Goal: Task Accomplishment & Management: Manage account settings

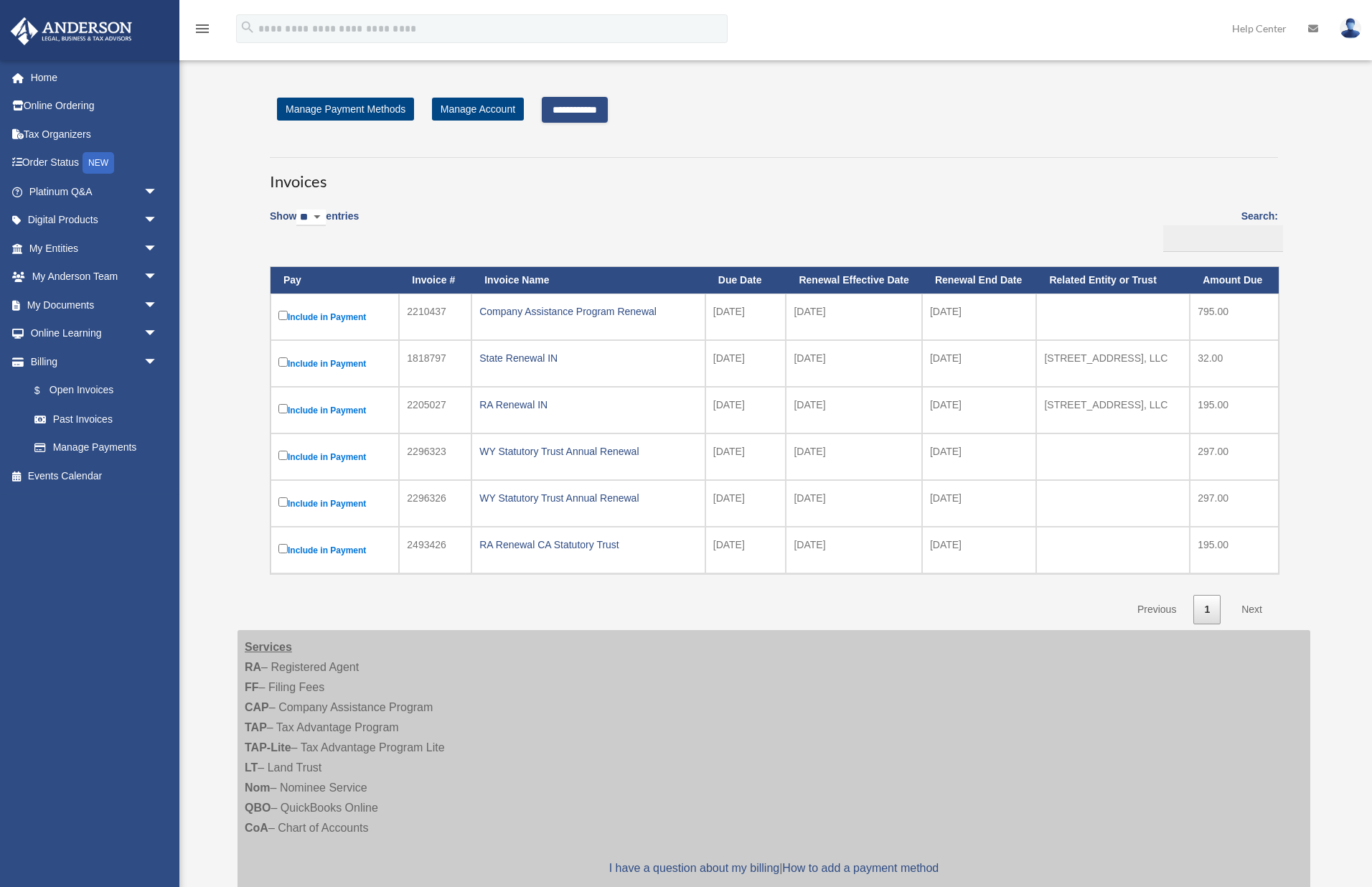
click at [601, 108] on input "**********" at bounding box center [574, 110] width 66 height 26
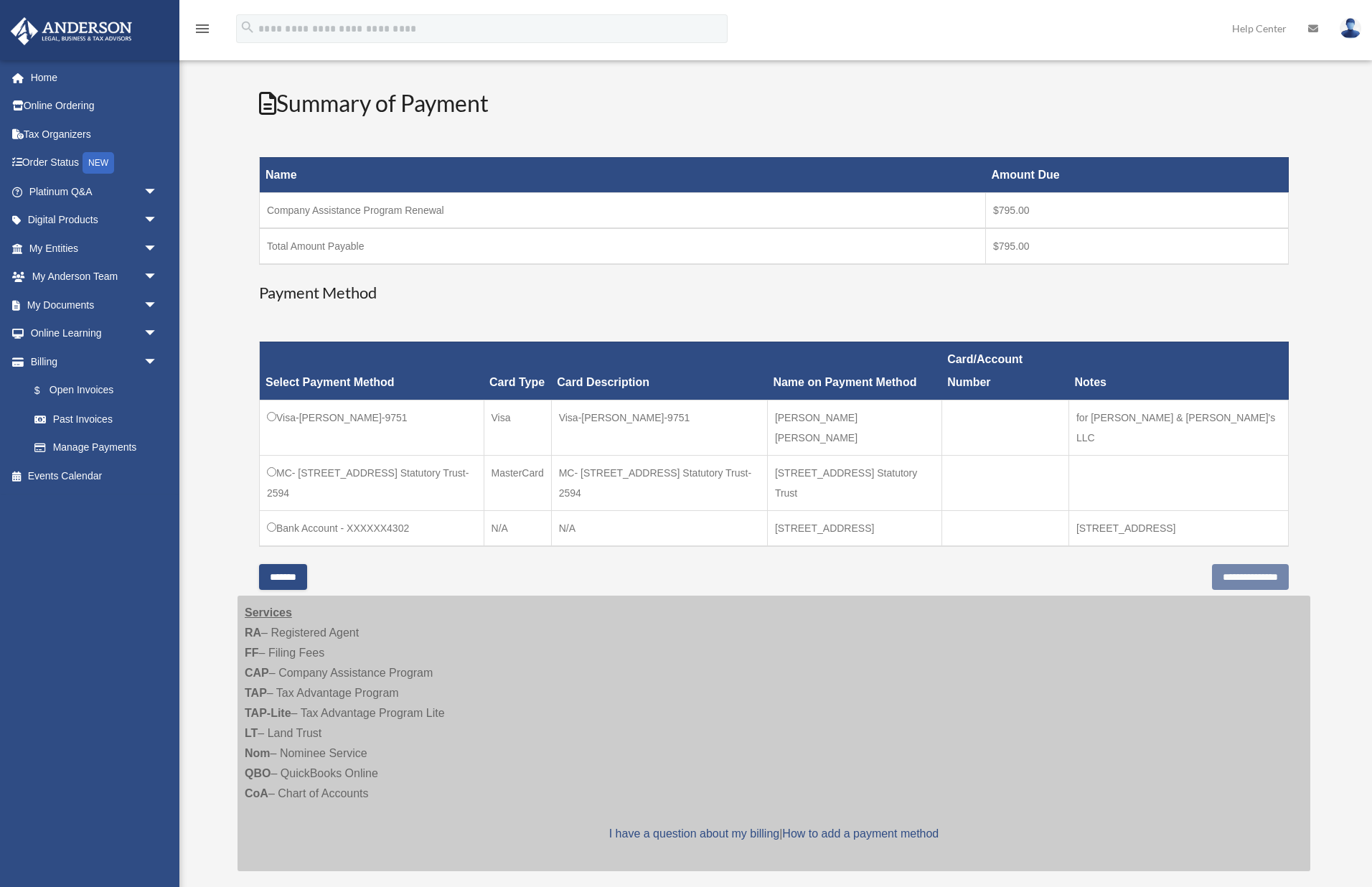
scroll to position [152, 0]
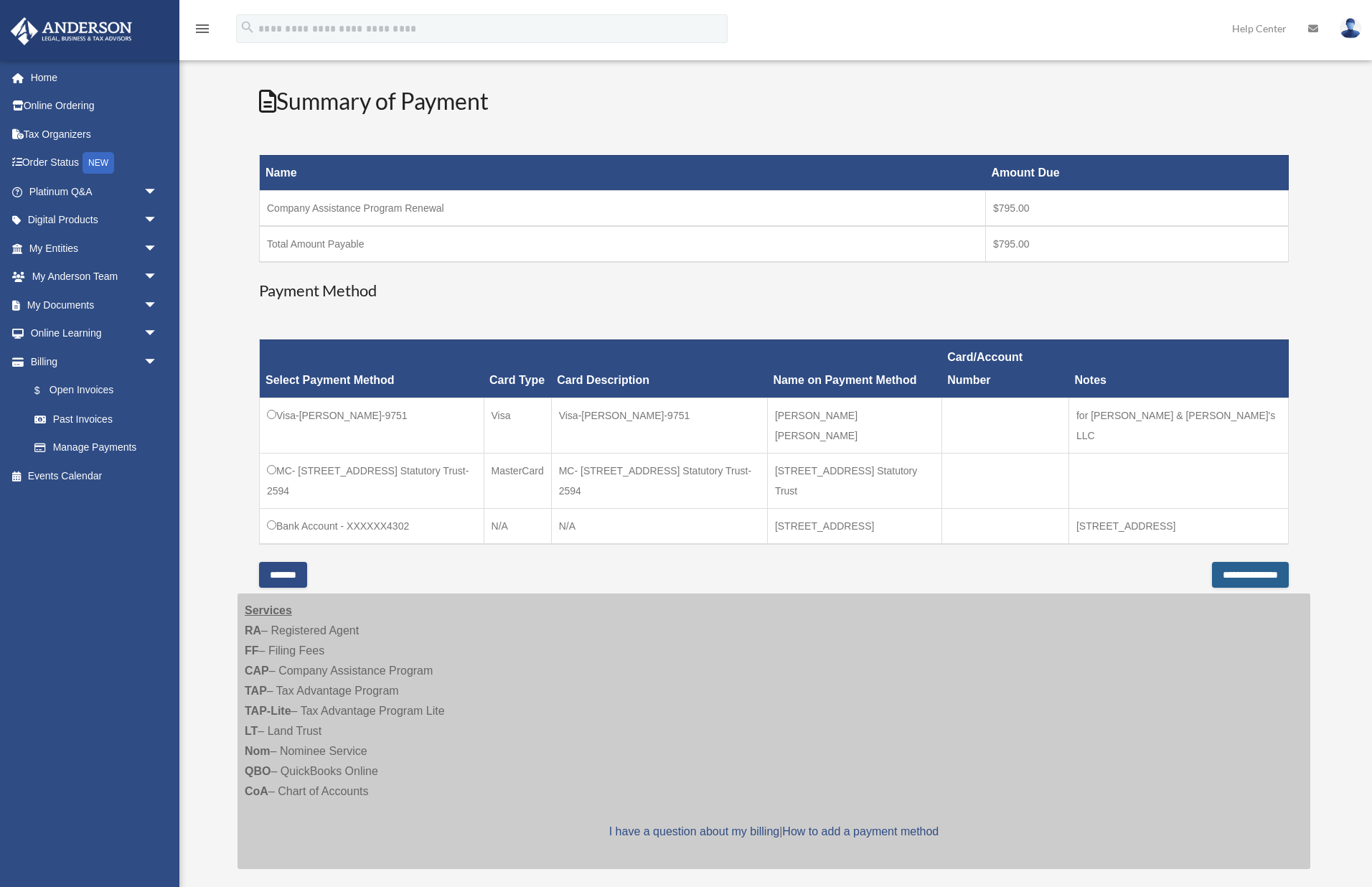
click at [1215, 562] on input "**********" at bounding box center [1250, 575] width 77 height 26
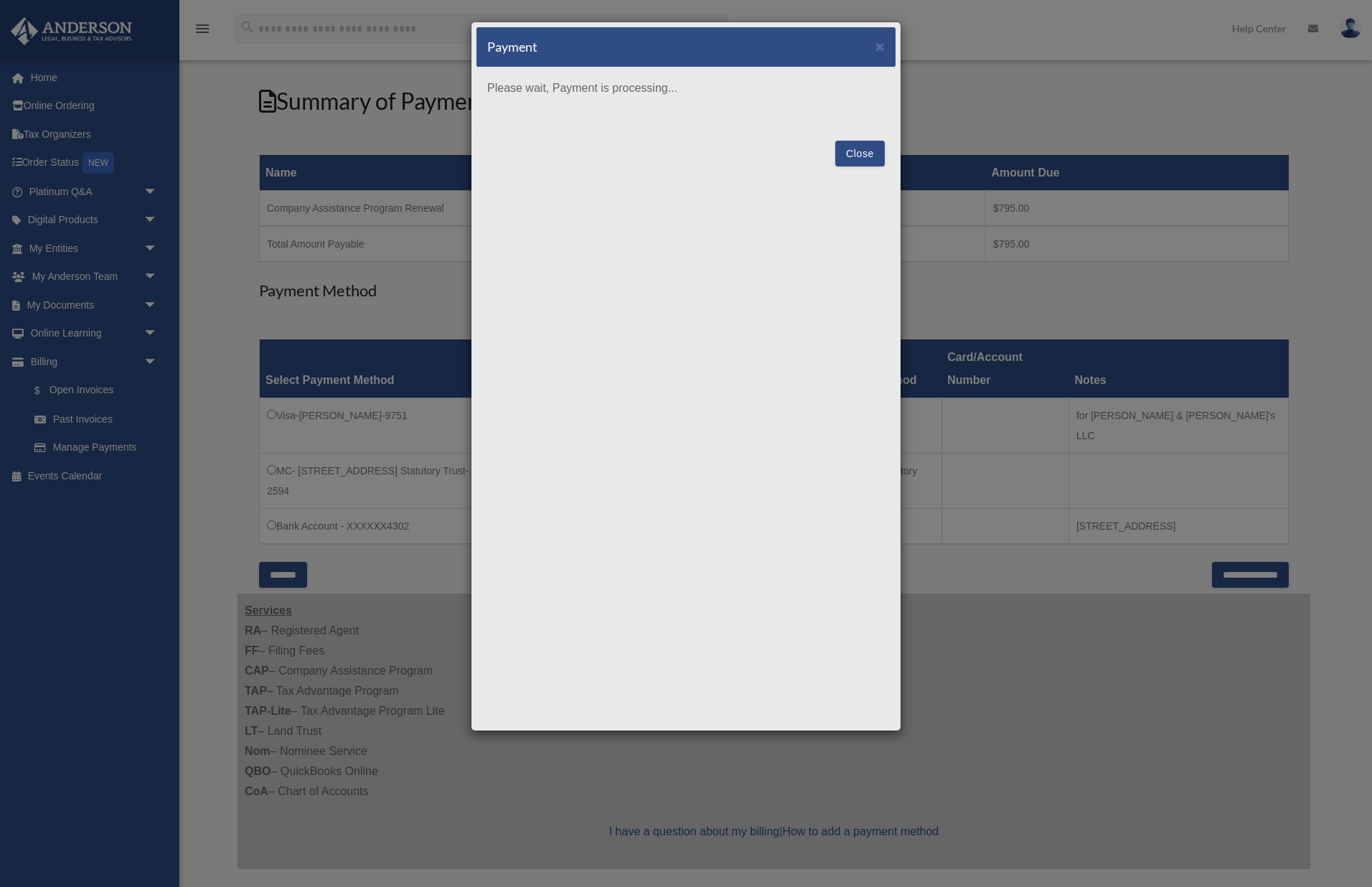
scroll to position [156, 0]
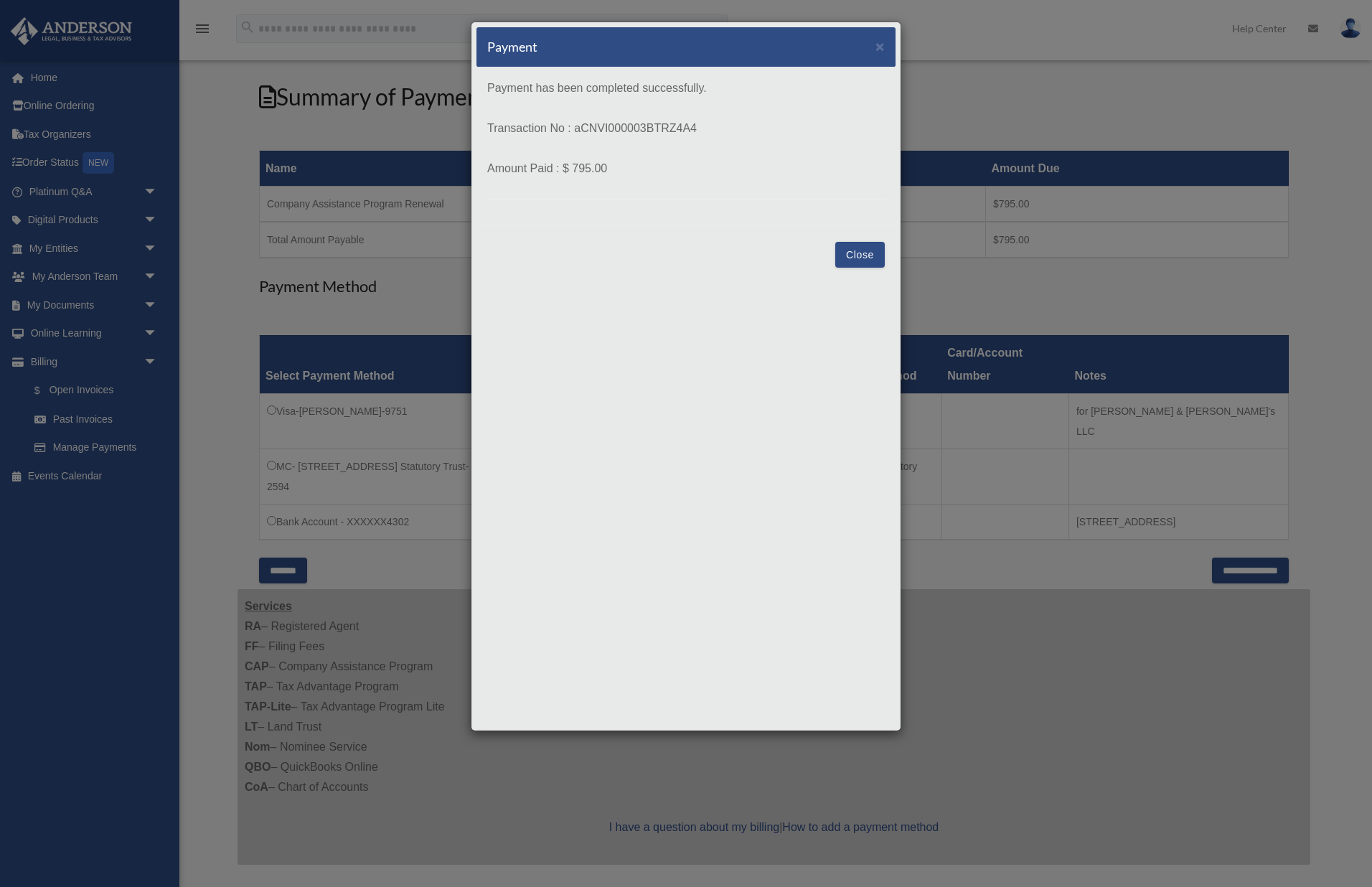
click at [861, 259] on button "Close" at bounding box center [860, 255] width 49 height 26
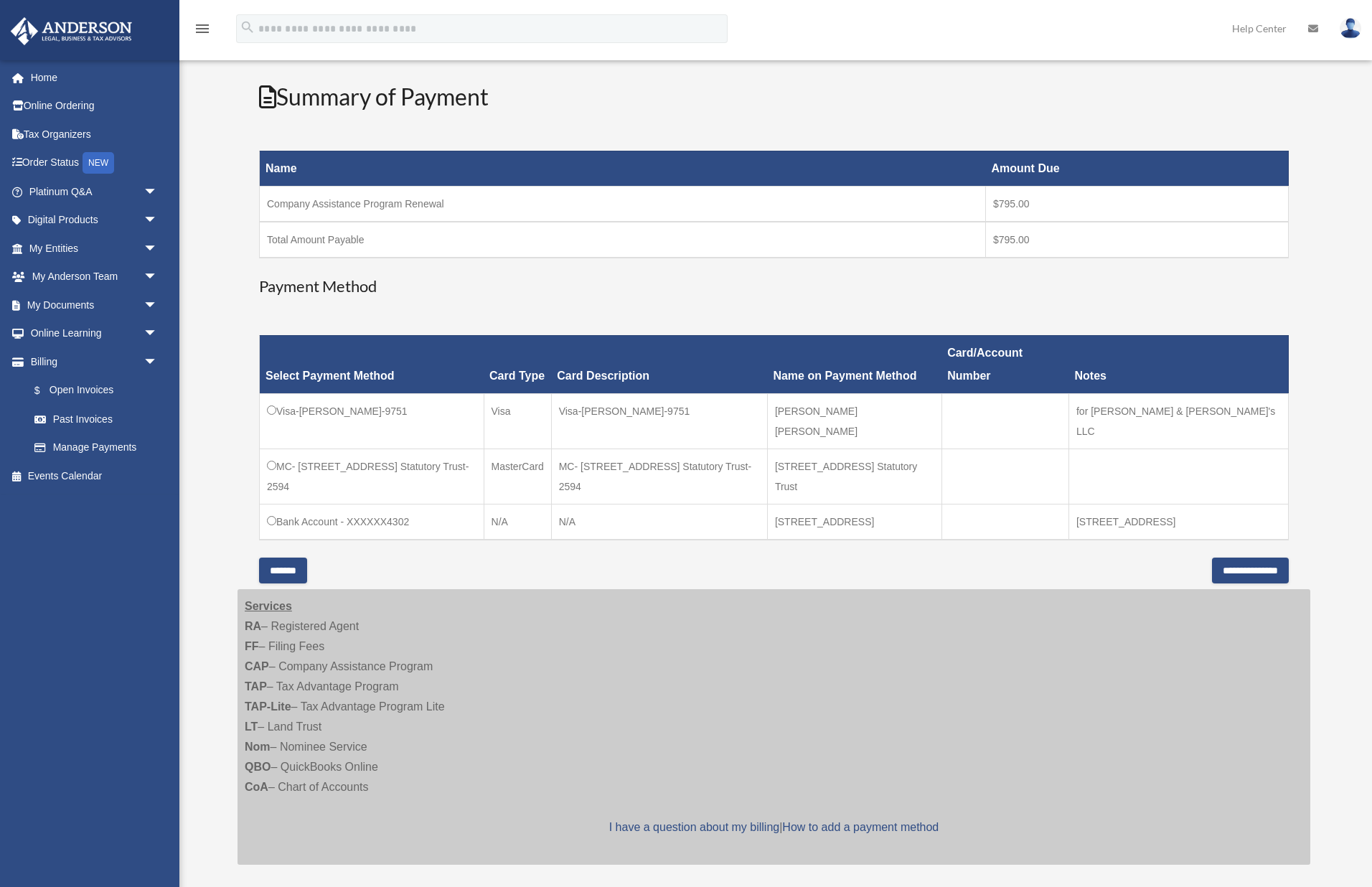
scroll to position [0, 0]
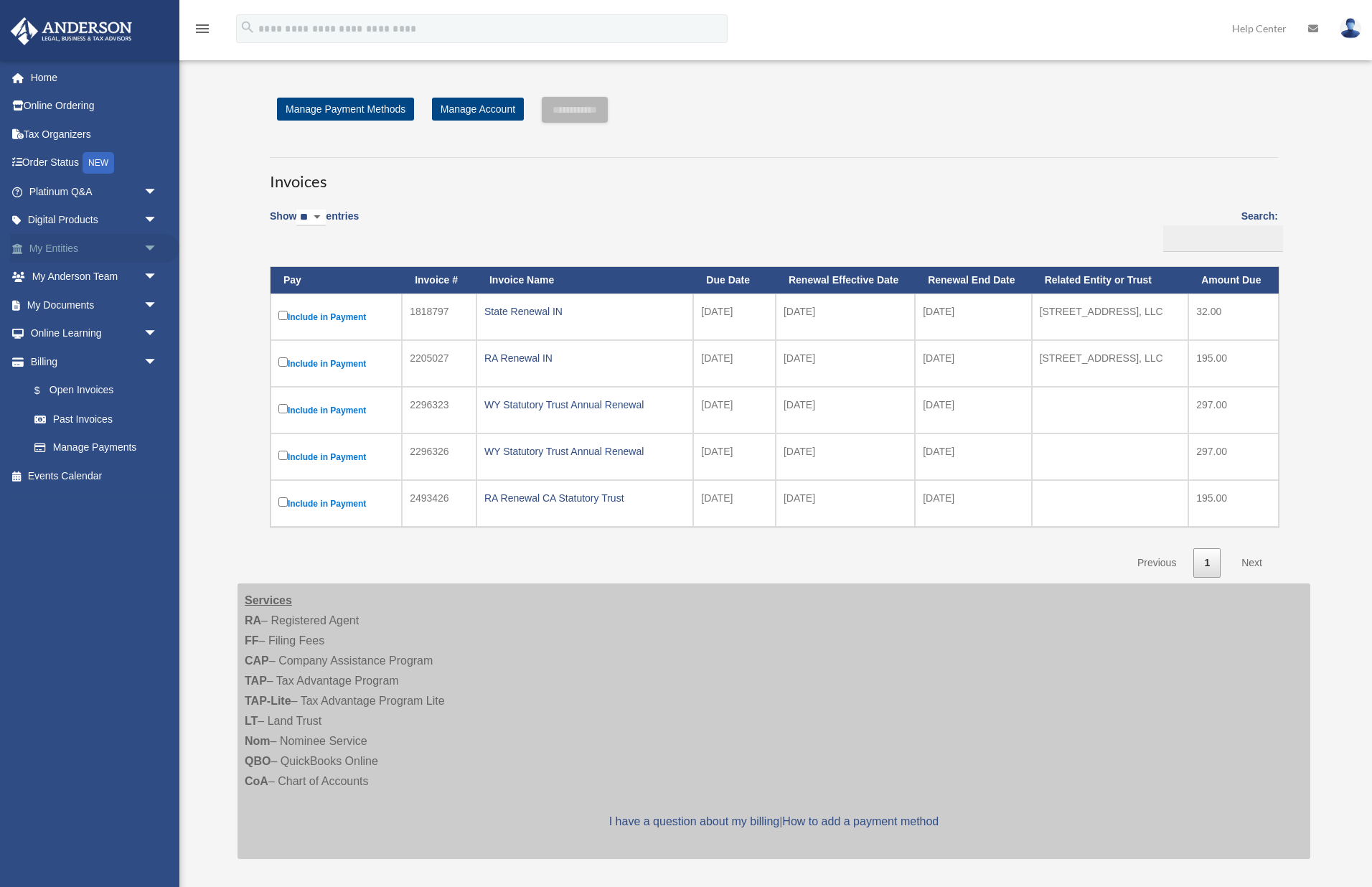
click at [64, 248] on link "My Entities arrow_drop_down" at bounding box center [95, 248] width 170 height 29
click at [151, 248] on span "arrow_drop_down" at bounding box center [158, 248] width 29 height 30
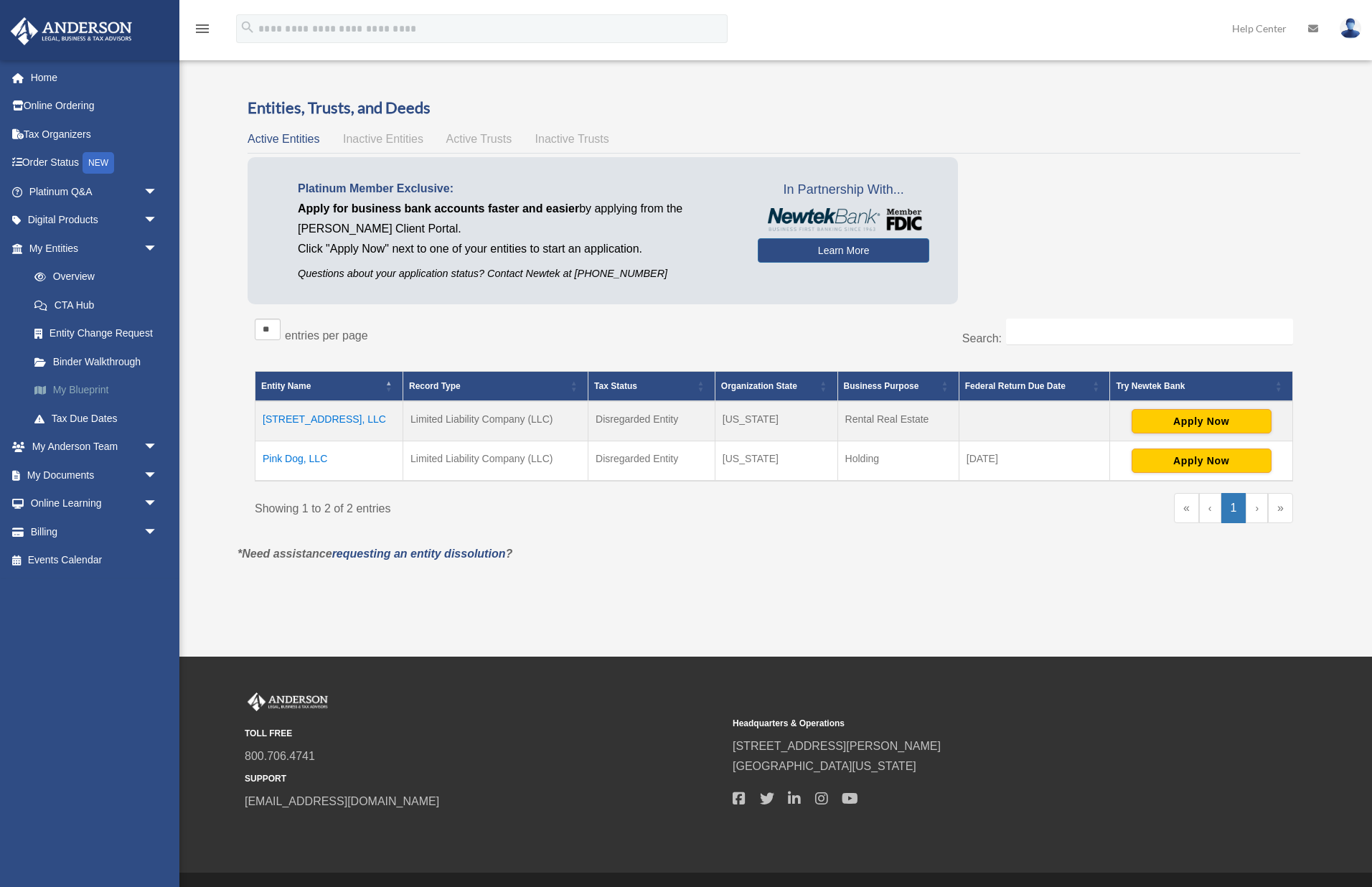
click at [0, 0] on div "x" at bounding box center [0, 0] width 0 height 0
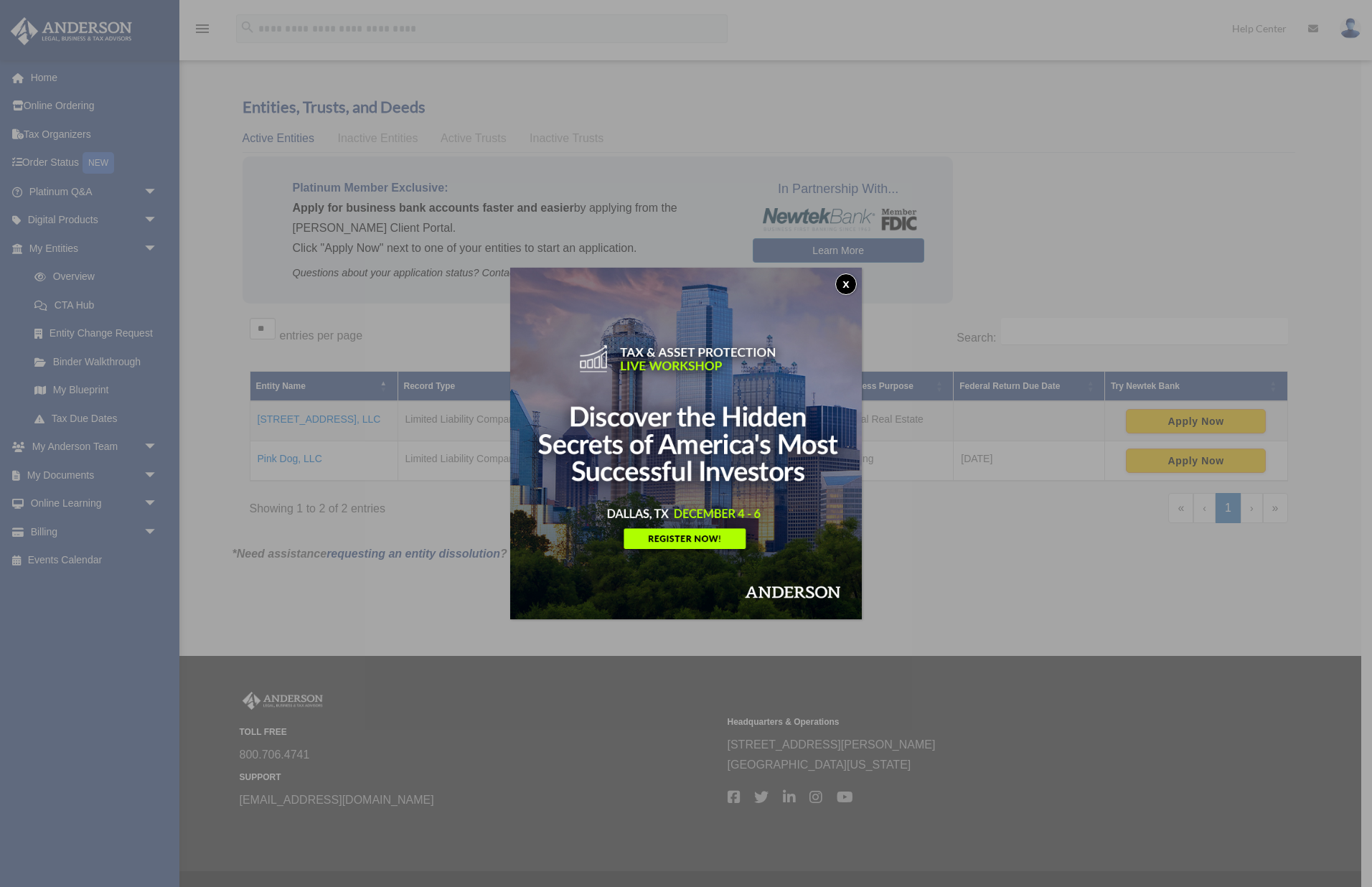
click at [850, 279] on button "x" at bounding box center [846, 284] width 22 height 22
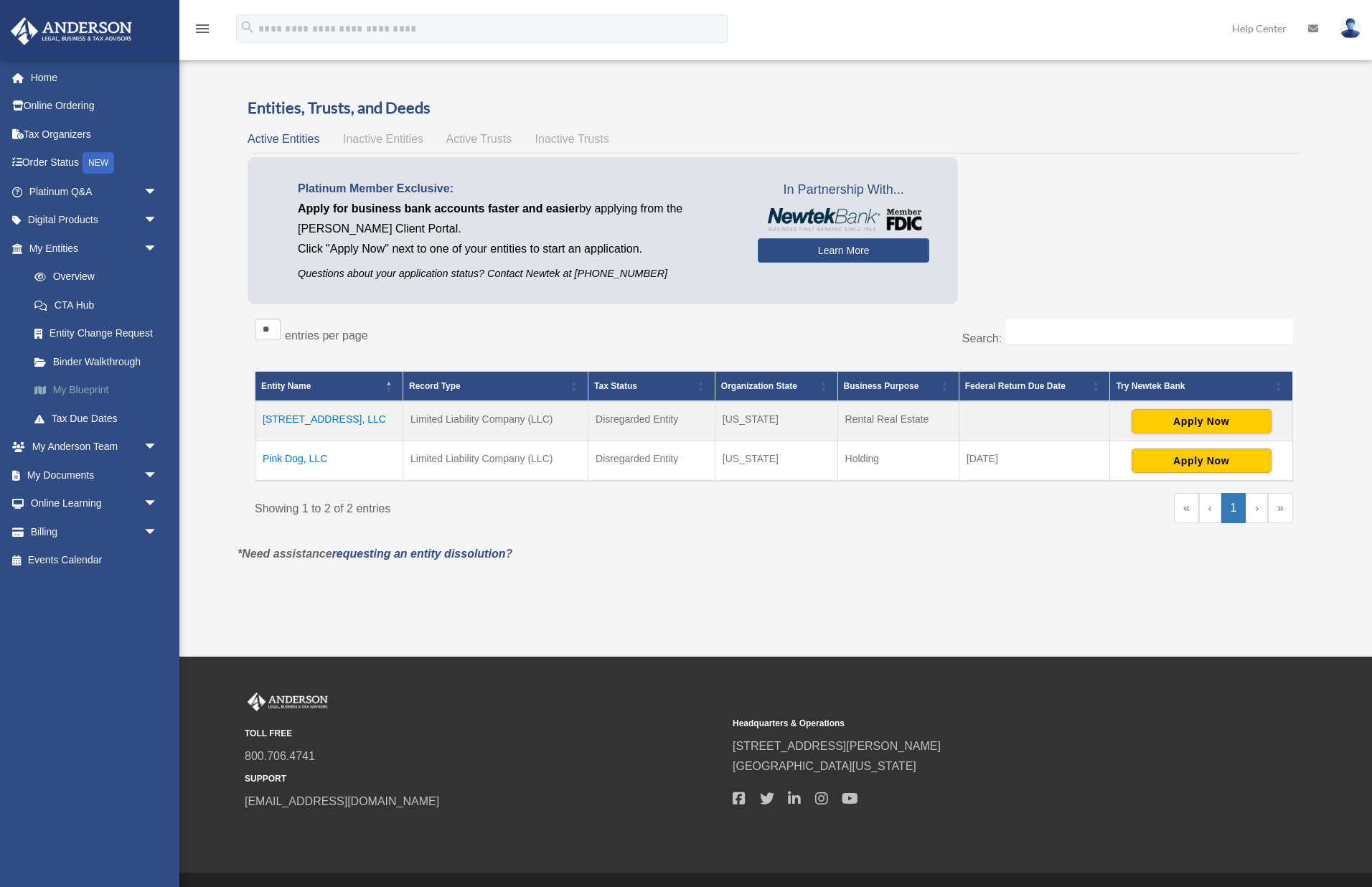
click at [76, 390] on link "My Blueprint" at bounding box center [100, 390] width 159 height 29
